Goal: Find specific page/section: Find specific page/section

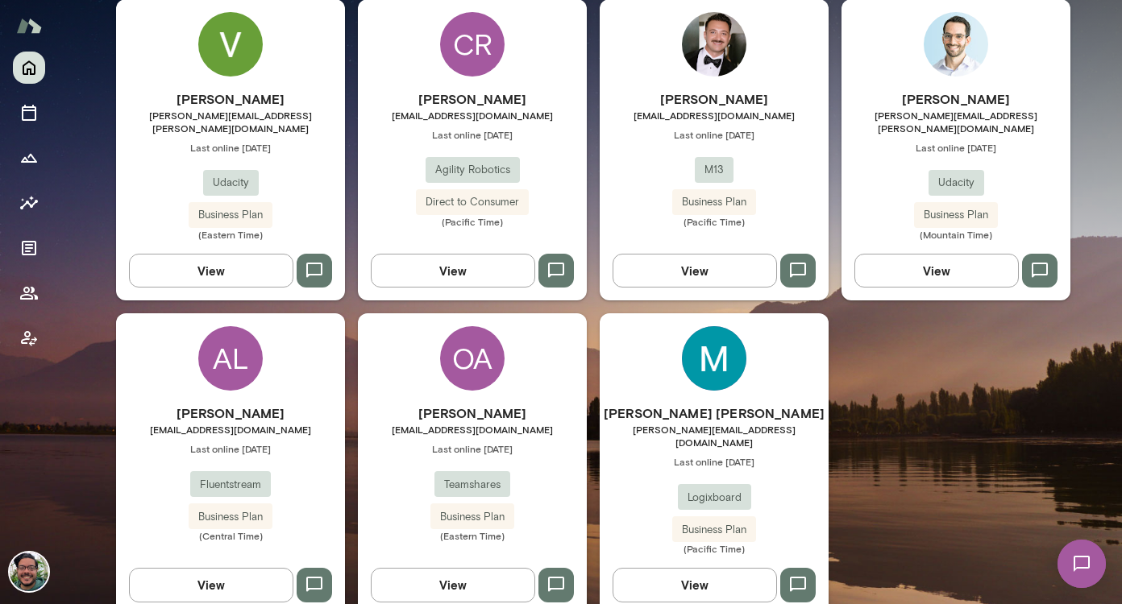
scroll to position [496, 0]
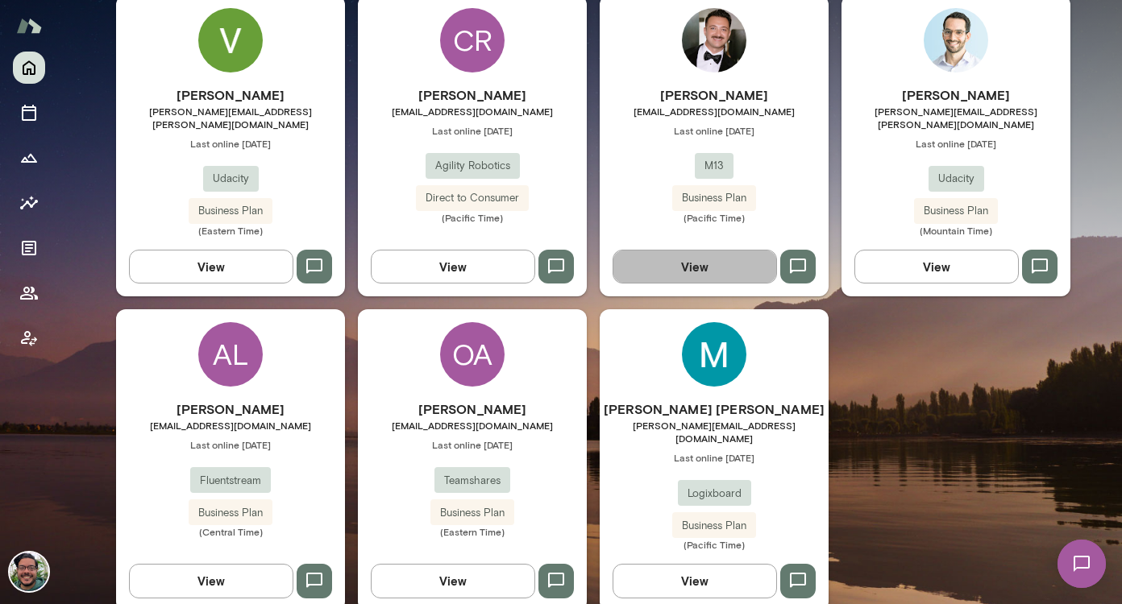
click at [696, 251] on button "View" at bounding box center [694, 267] width 164 height 34
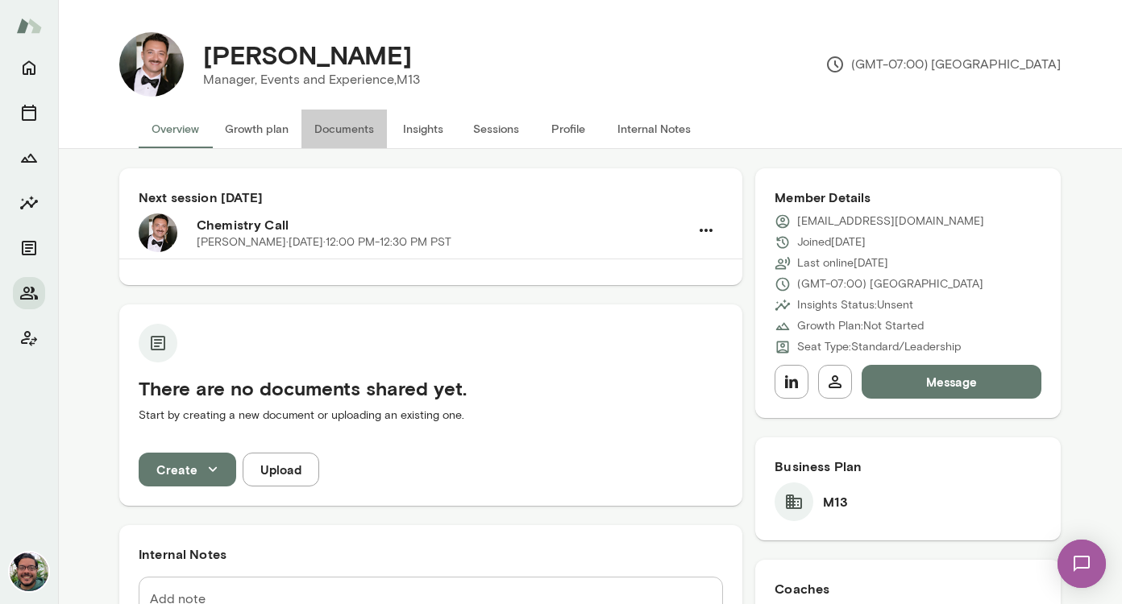
click at [331, 127] on button "Documents" at bounding box center [343, 129] width 85 height 39
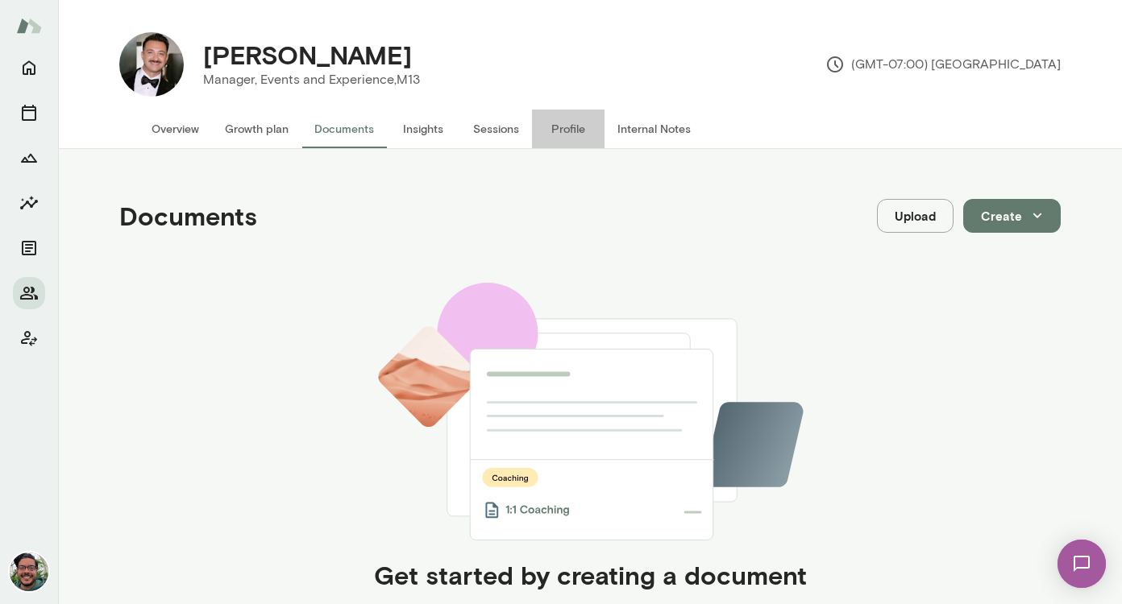
click at [544, 135] on button "Profile" at bounding box center [568, 129] width 73 height 39
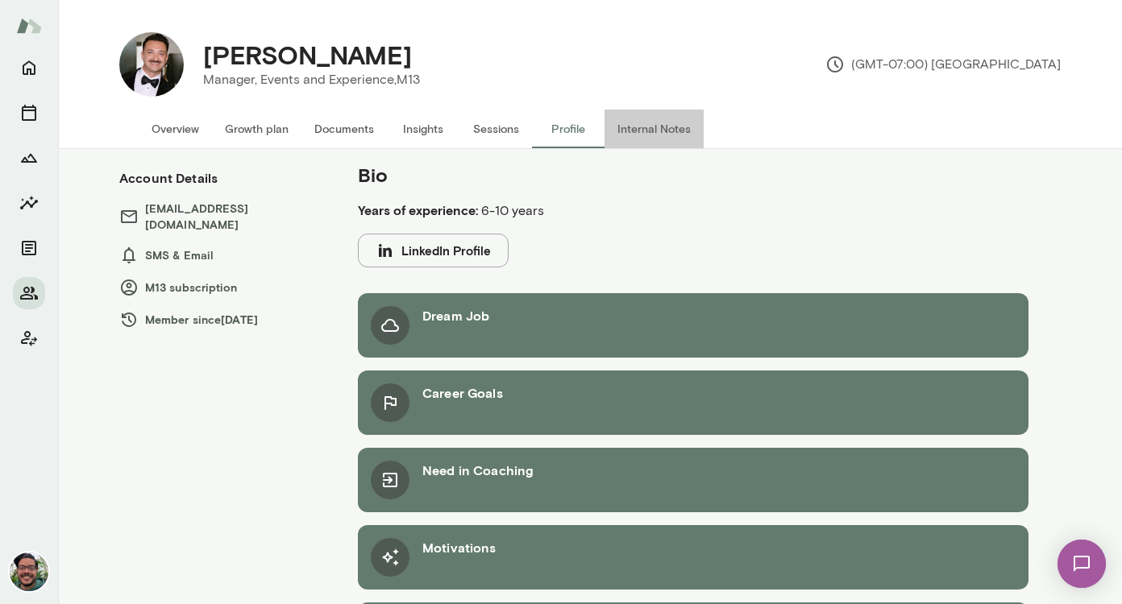
click at [653, 127] on button "Internal Notes" at bounding box center [653, 129] width 99 height 39
